Goal: Information Seeking & Learning: Learn about a topic

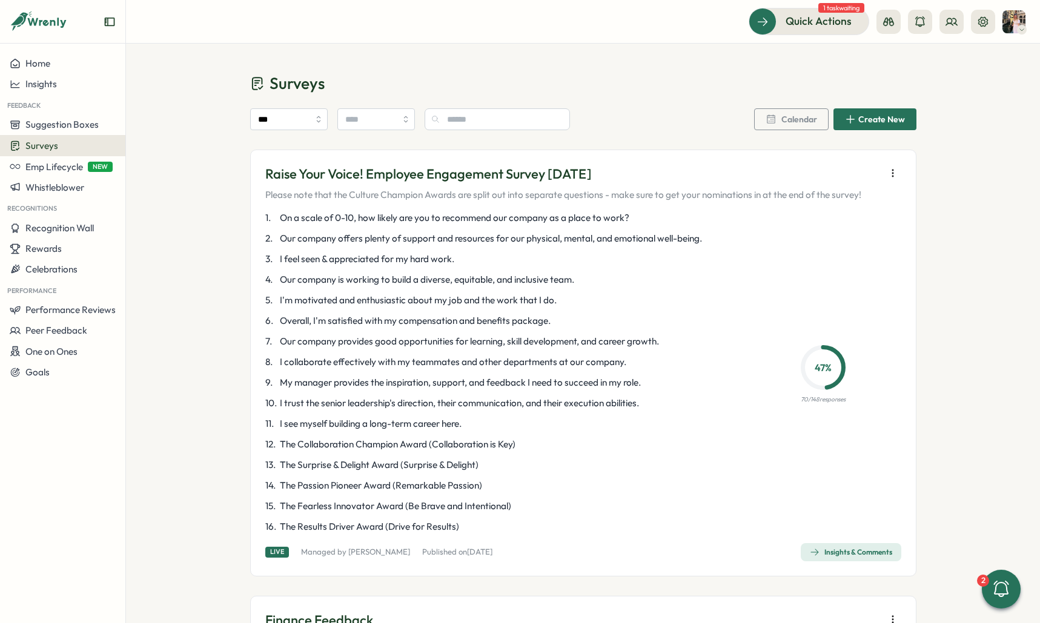
click at [820, 548] on div "Insights & Comments" at bounding box center [851, 552] width 82 height 10
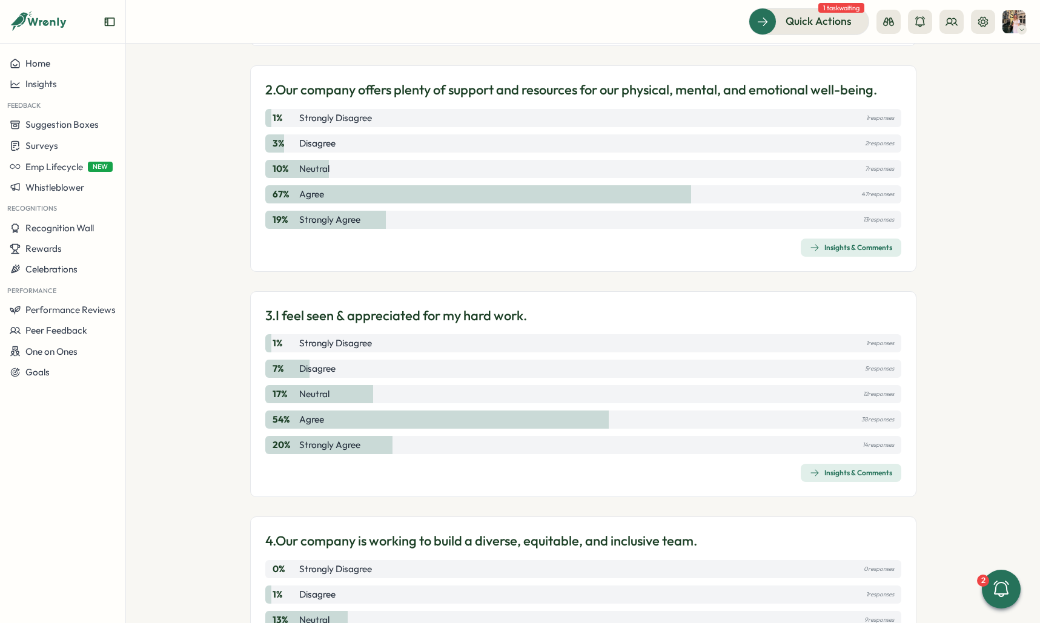
scroll to position [498, 0]
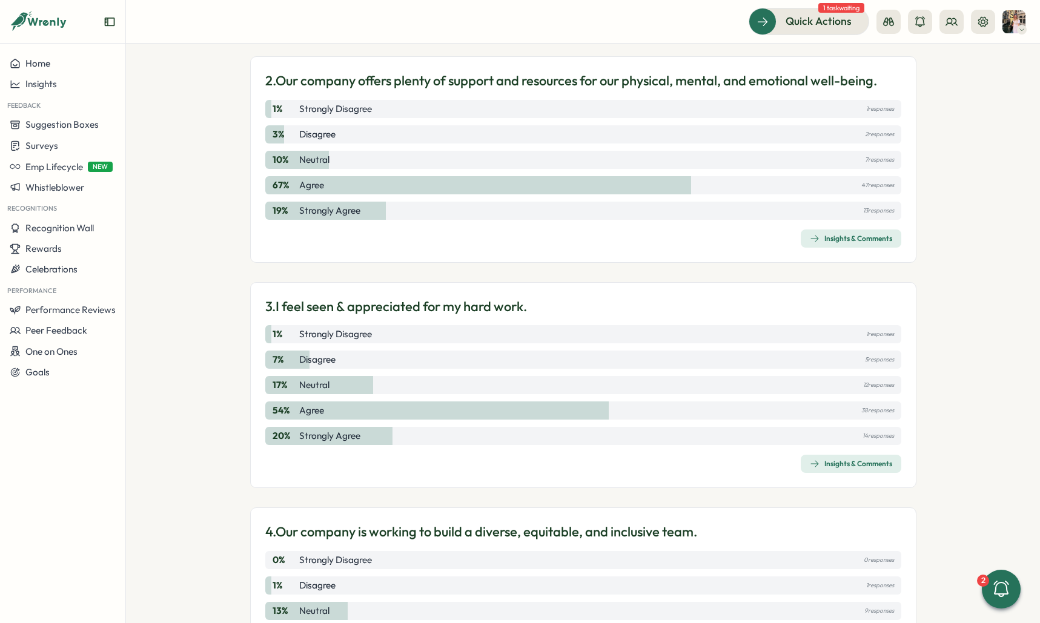
click at [801, 455] on link "Insights & Comments" at bounding box center [851, 464] width 101 height 18
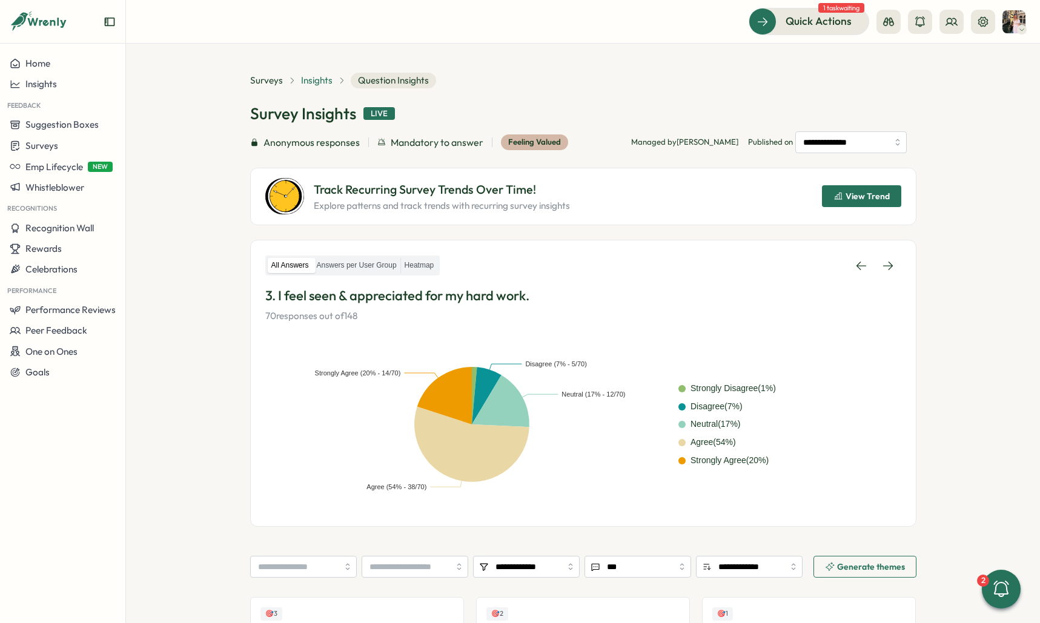
click at [313, 76] on span "Insights" at bounding box center [316, 80] width 31 height 13
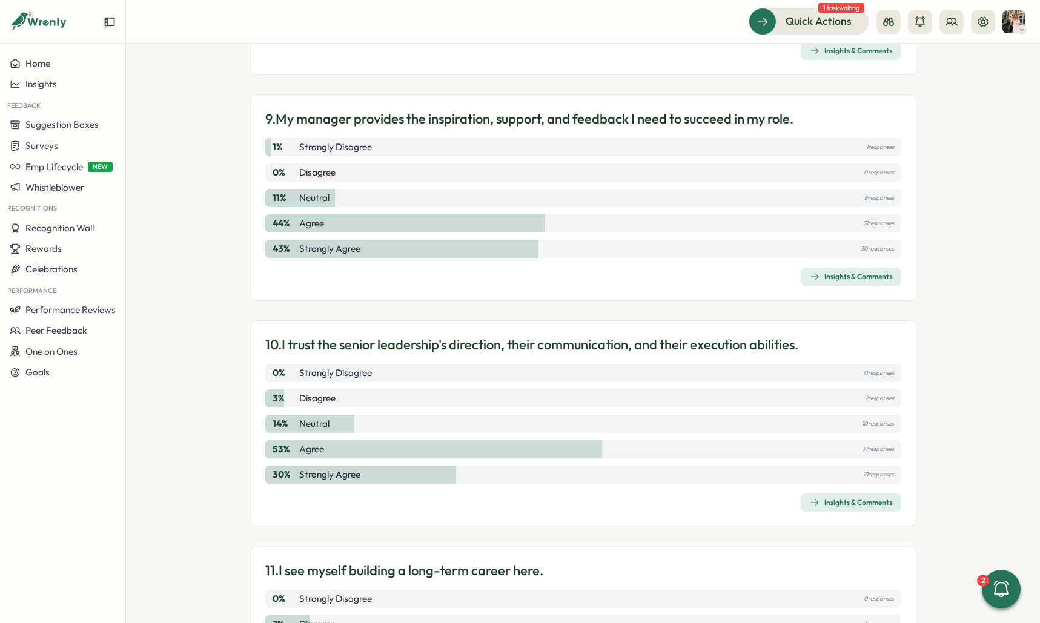
scroll to position [2067, 0]
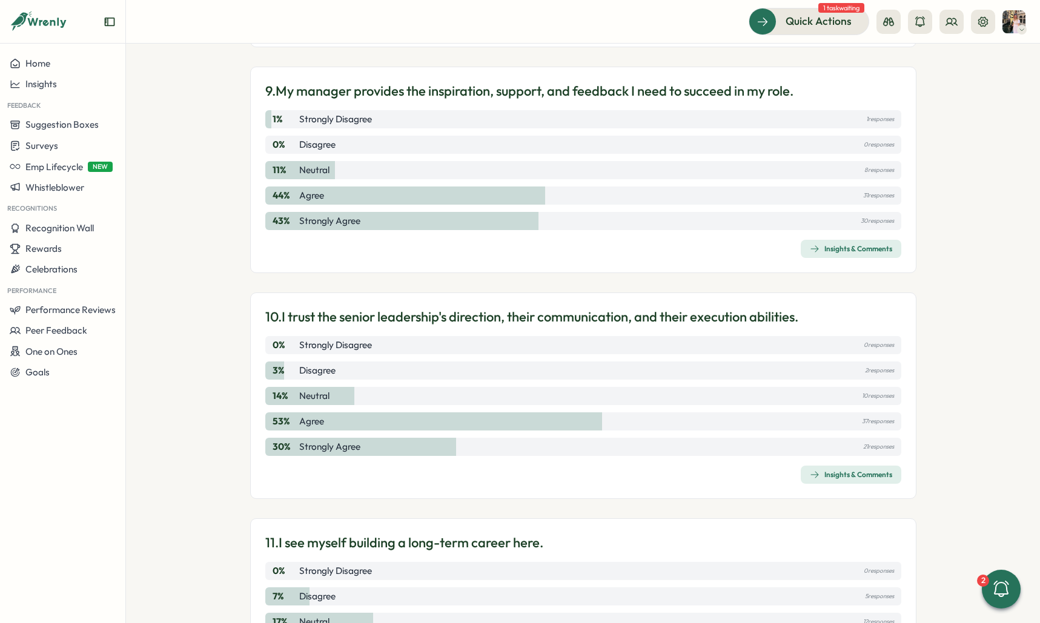
click at [859, 479] on div "Insights & Comments" at bounding box center [851, 475] width 82 height 10
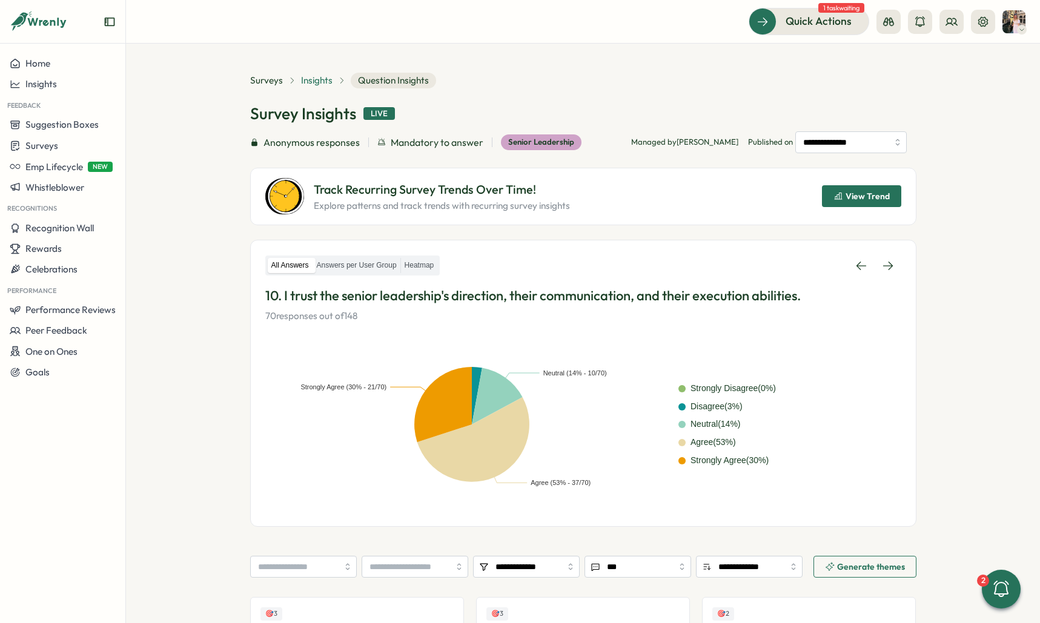
click at [317, 82] on span "Insights" at bounding box center [316, 80] width 31 height 13
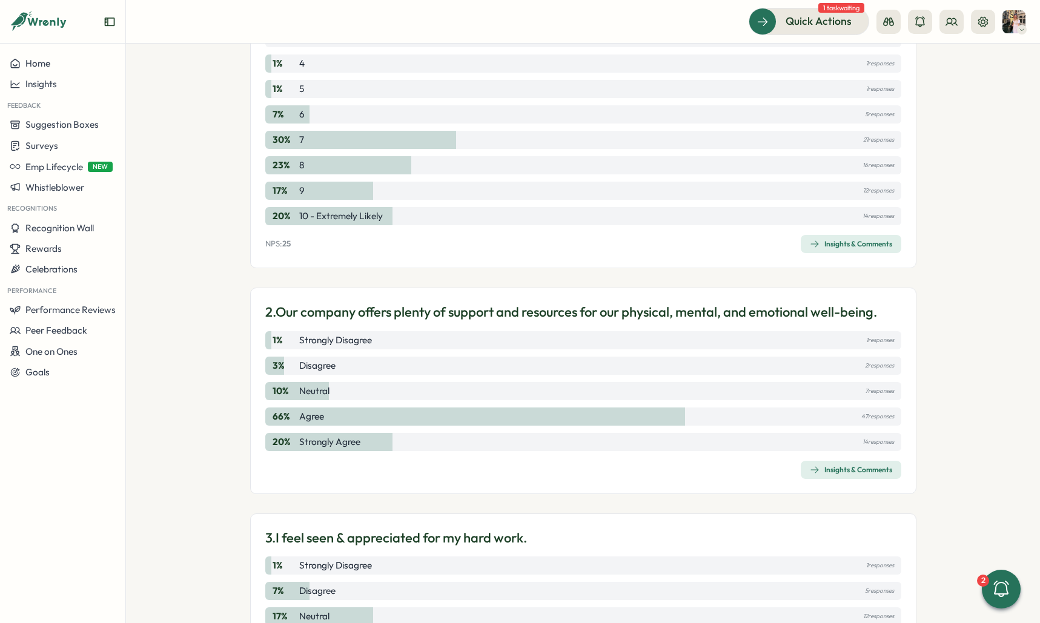
scroll to position [288, 0]
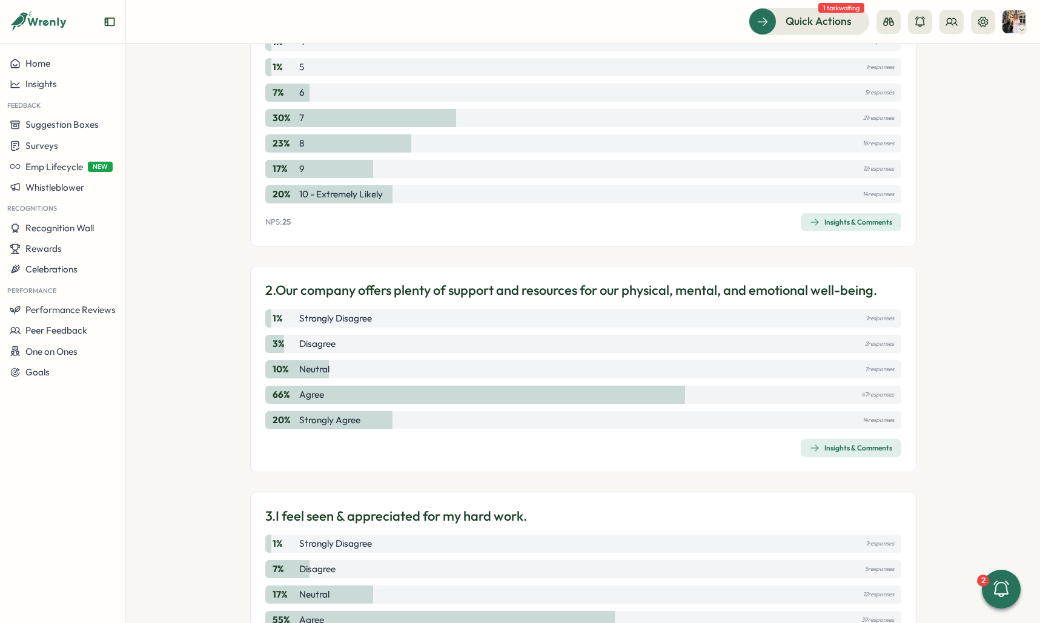
click at [839, 441] on span "Insights & Comments" at bounding box center [851, 448] width 82 height 17
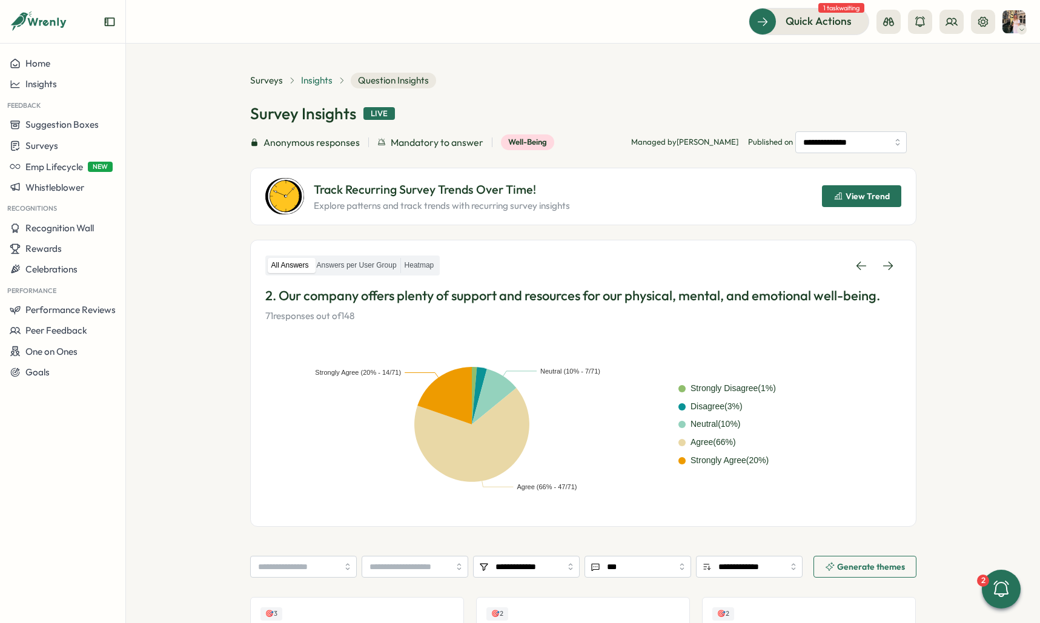
click at [306, 81] on span "Insights" at bounding box center [316, 80] width 31 height 13
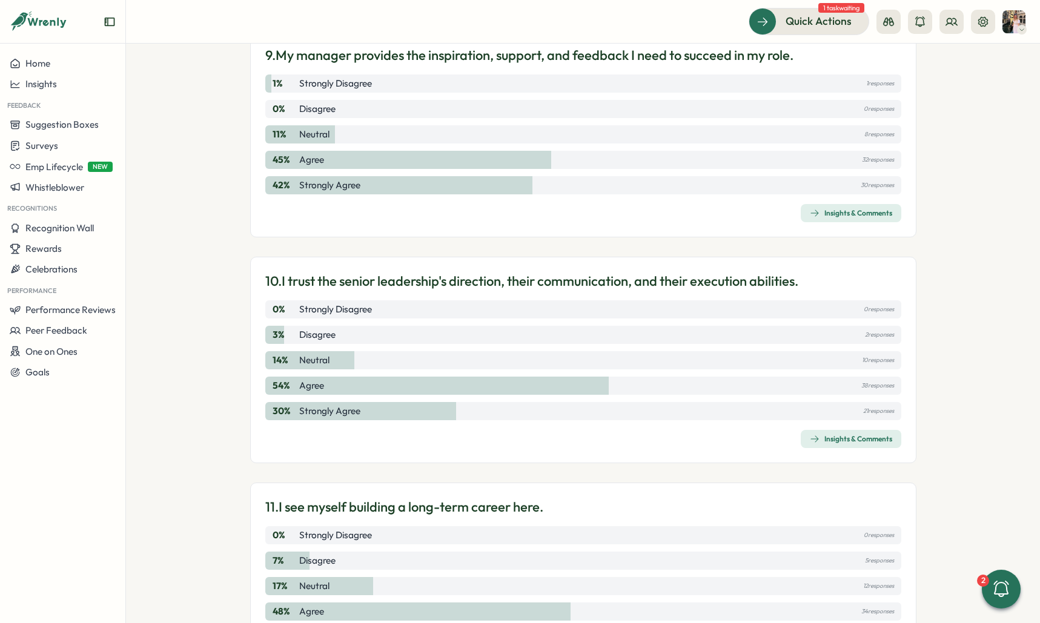
scroll to position [2384, 0]
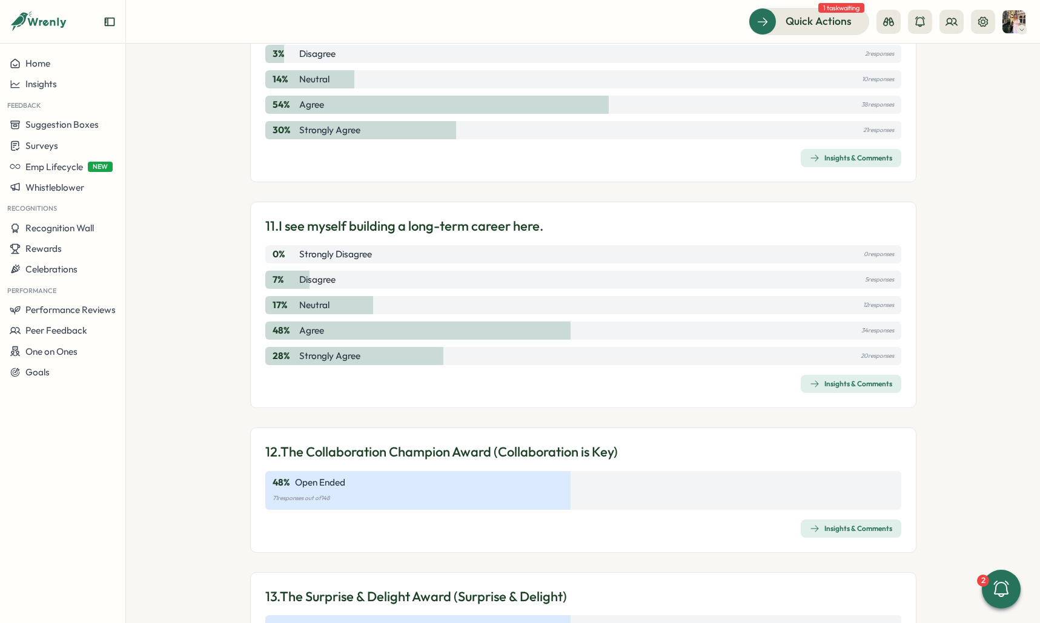
click at [850, 382] on div "Insights & Comments" at bounding box center [851, 384] width 82 height 10
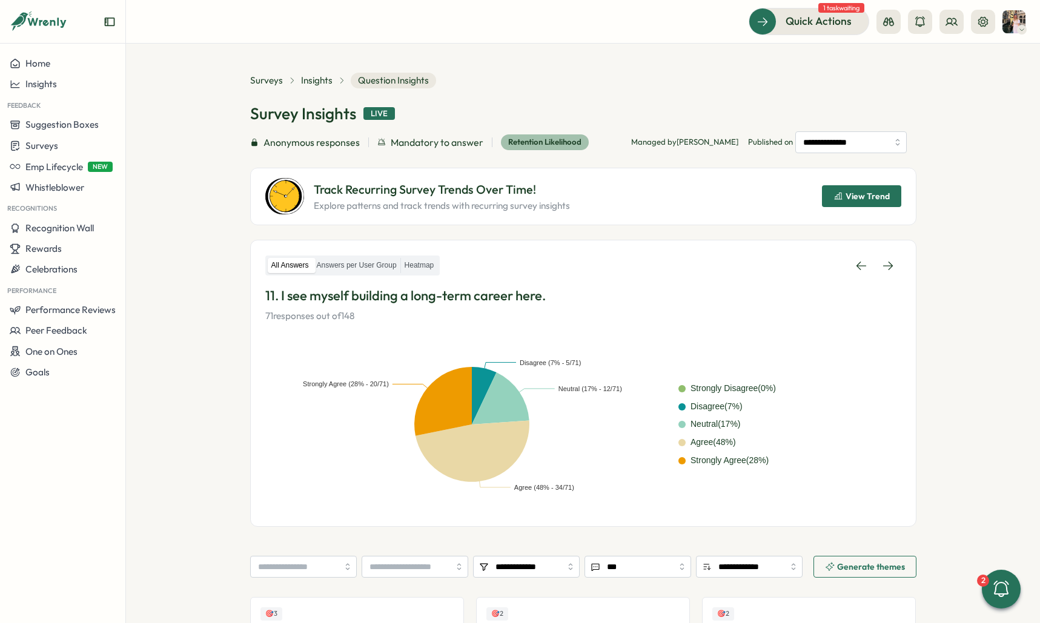
click at [309, 88] on div "**********" at bounding box center [583, 149] width 666 height 153
click at [309, 83] on span "Insights" at bounding box center [316, 80] width 31 height 13
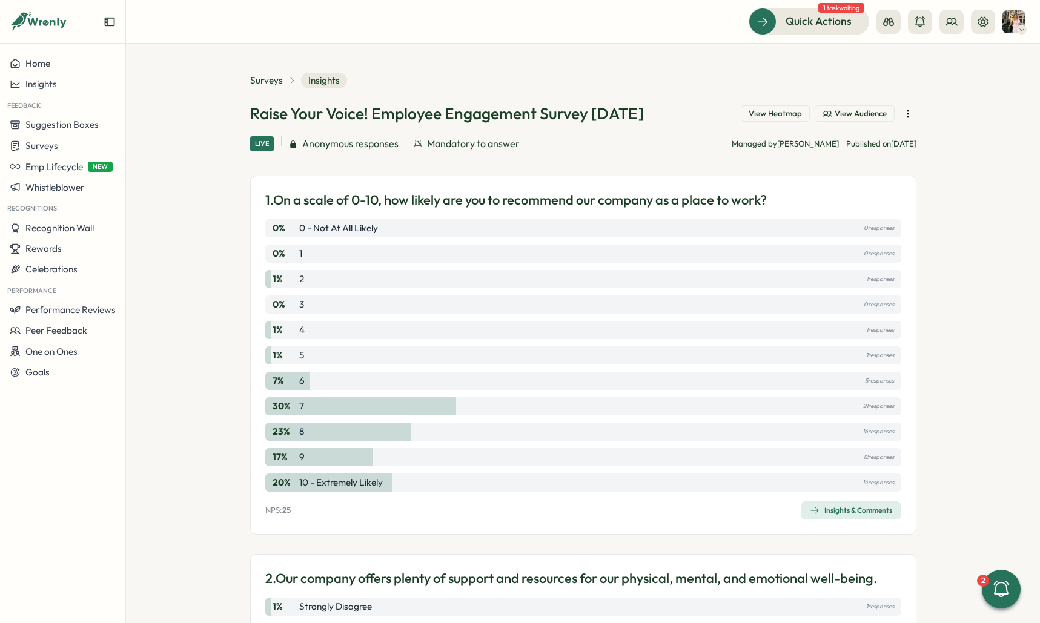
click at [867, 505] on span "Insights & Comments" at bounding box center [851, 510] width 82 height 17
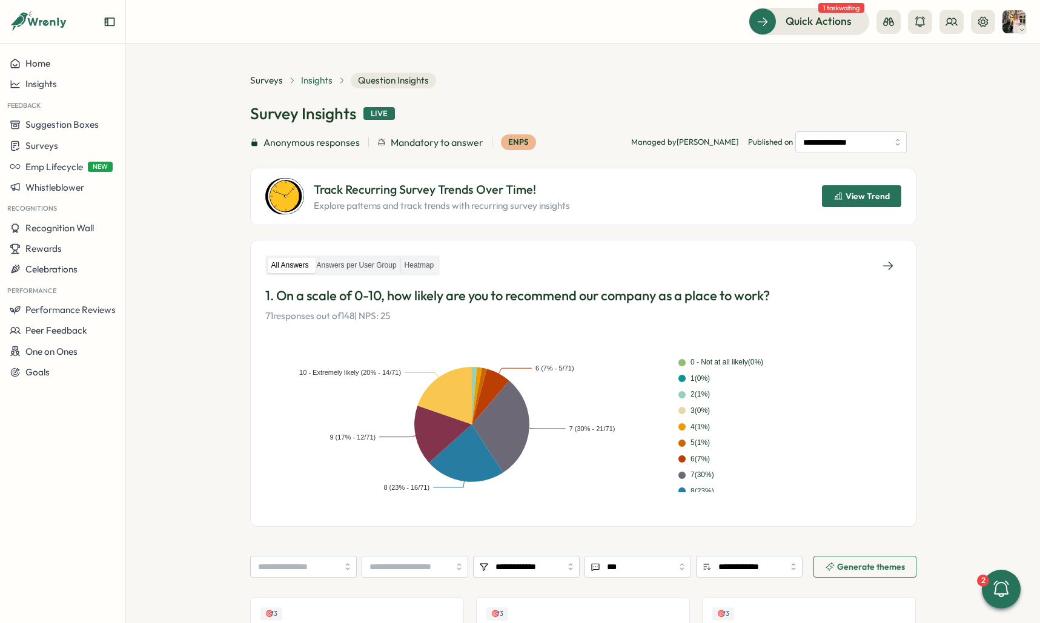
click at [305, 78] on span "Insights" at bounding box center [316, 80] width 31 height 13
